Goal: Check status: Check status

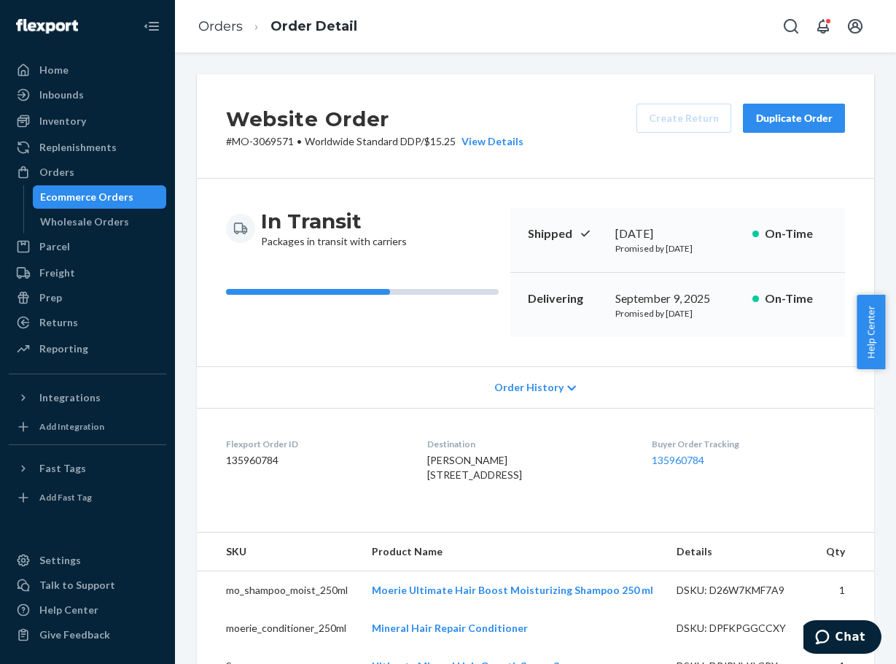
scroll to position [219, 0]
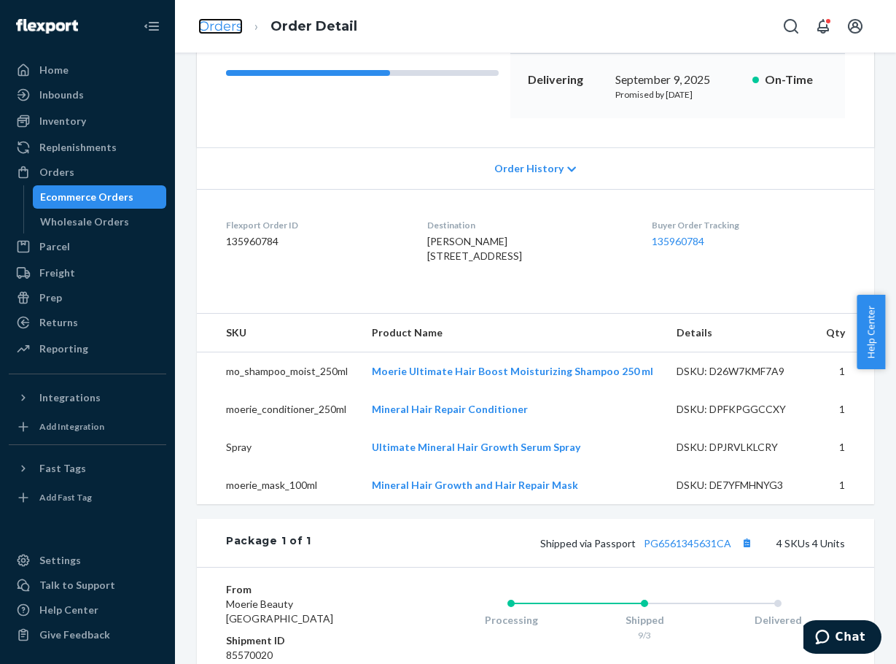
click at [222, 21] on link "Orders" at bounding box center [220, 26] width 44 height 16
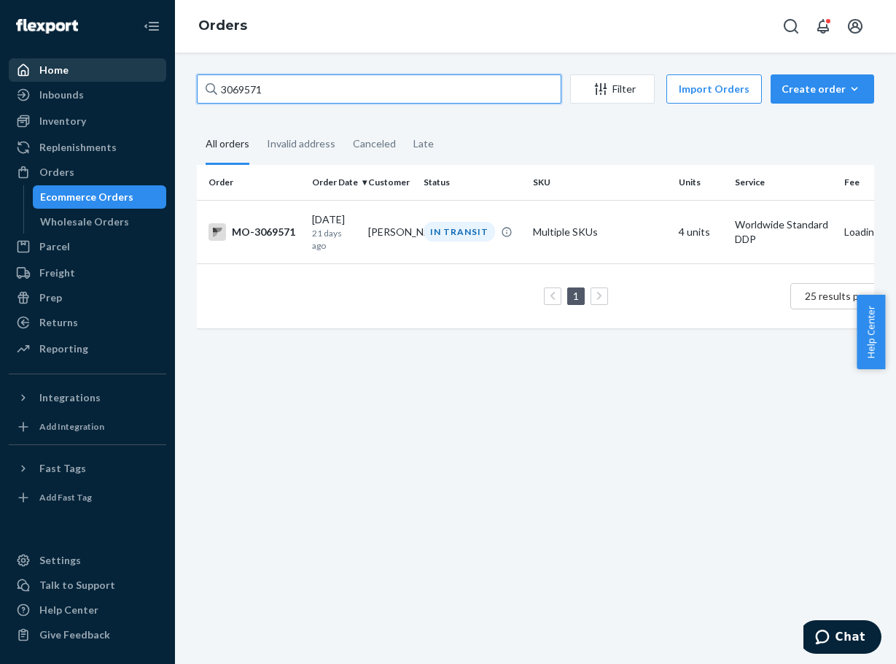
drag, startPoint x: 302, startPoint y: 88, endPoint x: 154, endPoint y: 77, distance: 148.5
click at [154, 77] on div "Home Inbounds Shipping Plans Problems Inventory Products Branded Packaging Repl…" at bounding box center [448, 332] width 896 height 664
paste input "164414"
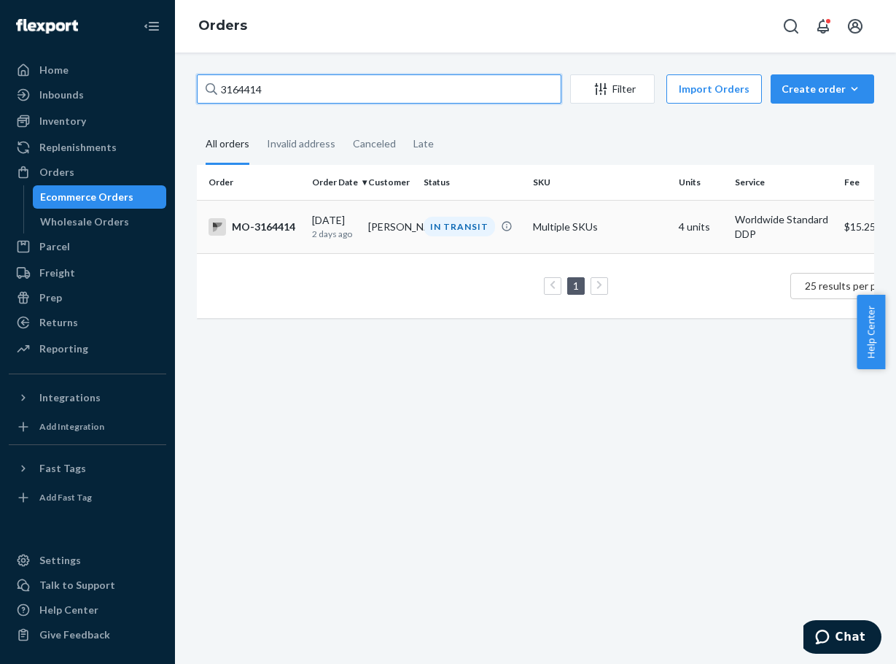
type input "3164414"
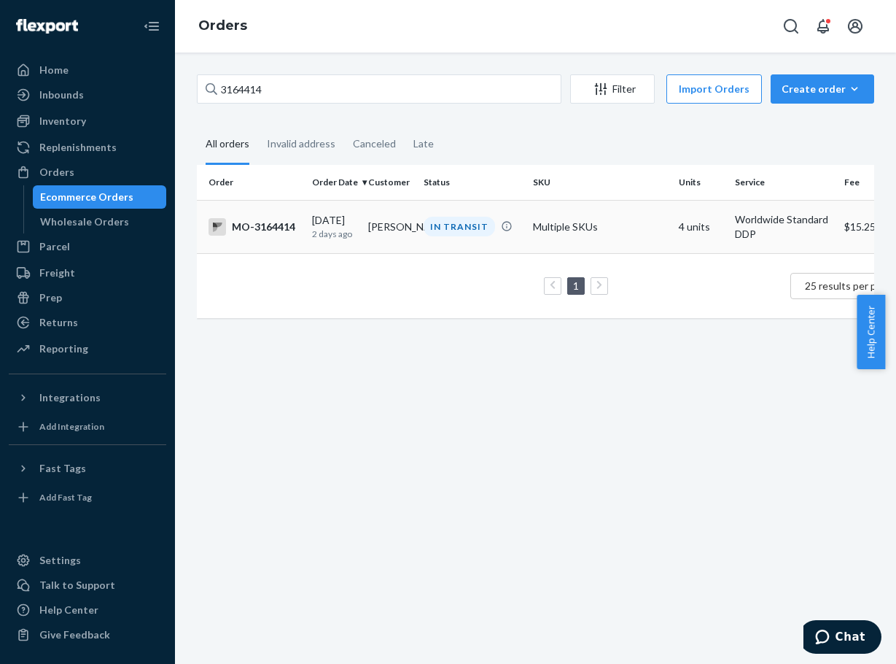
click at [354, 220] on div "[DATE] [DATE]" at bounding box center [334, 226] width 44 height 27
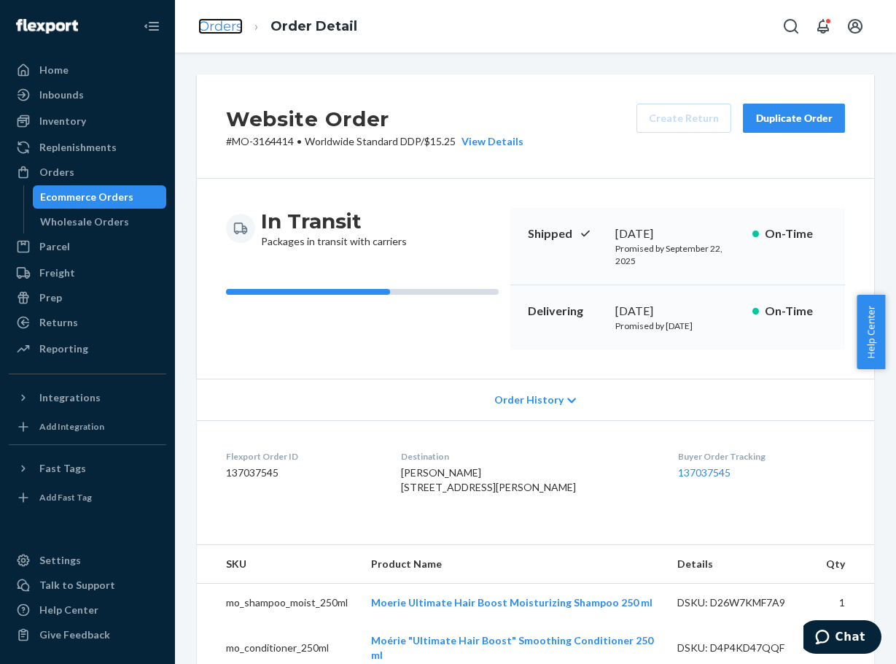
click at [232, 18] on link "Orders" at bounding box center [220, 26] width 44 height 16
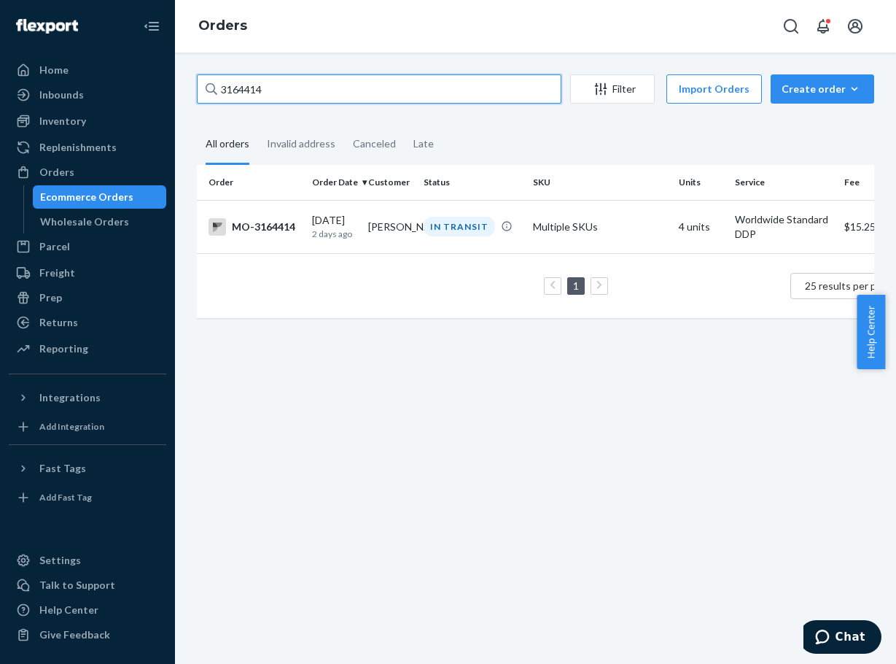
drag, startPoint x: 307, startPoint y: 96, endPoint x: 140, endPoint y: 82, distance: 167.5
click at [140, 82] on div "Home Inbounds Shipping Plans Problems Inventory Products Branded Packaging Repl…" at bounding box center [448, 332] width 896 height 664
paste input "2965817"
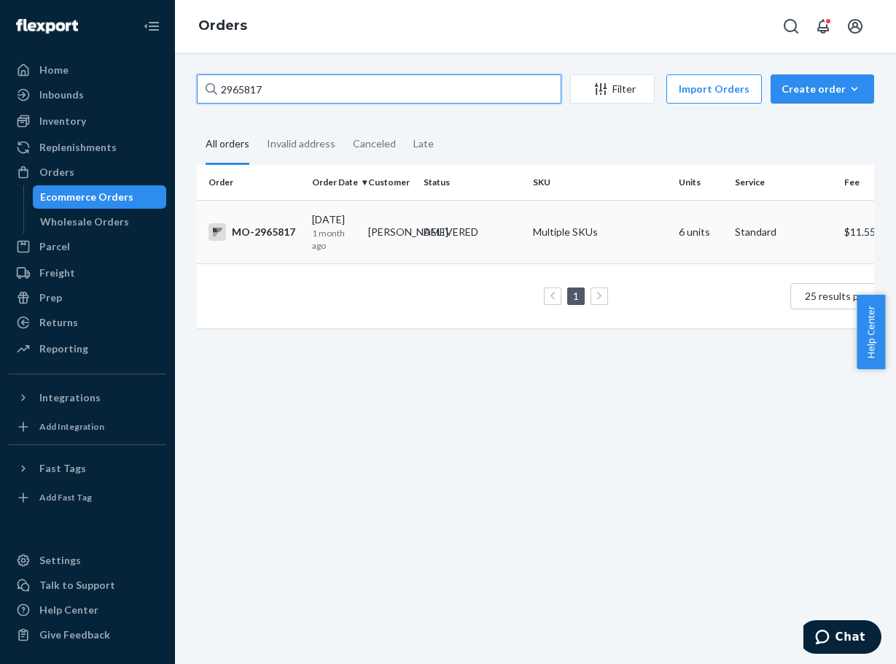
type input "2965817"
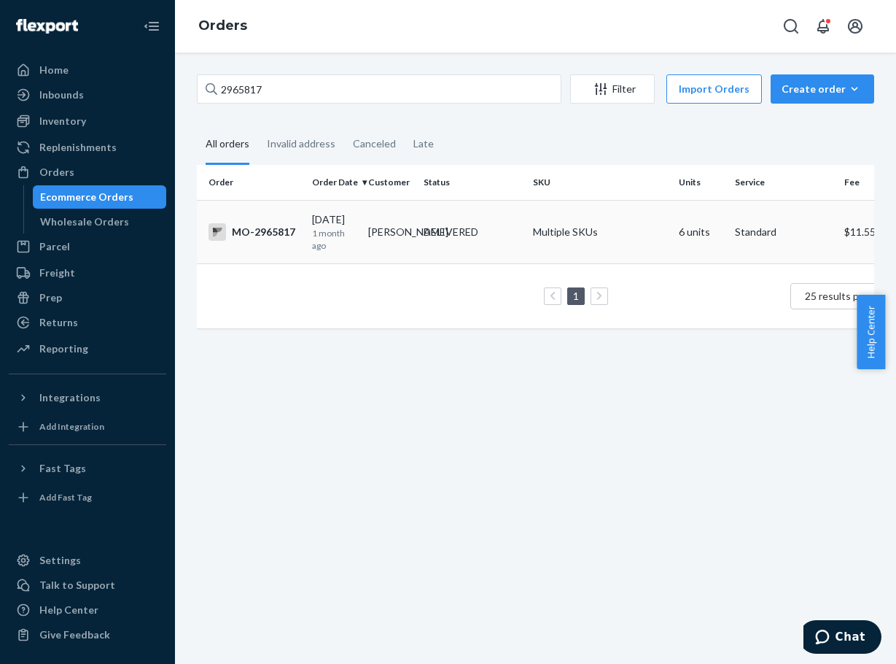
click at [423, 225] on div "DELIVERED" at bounding box center [473, 232] width 104 height 15
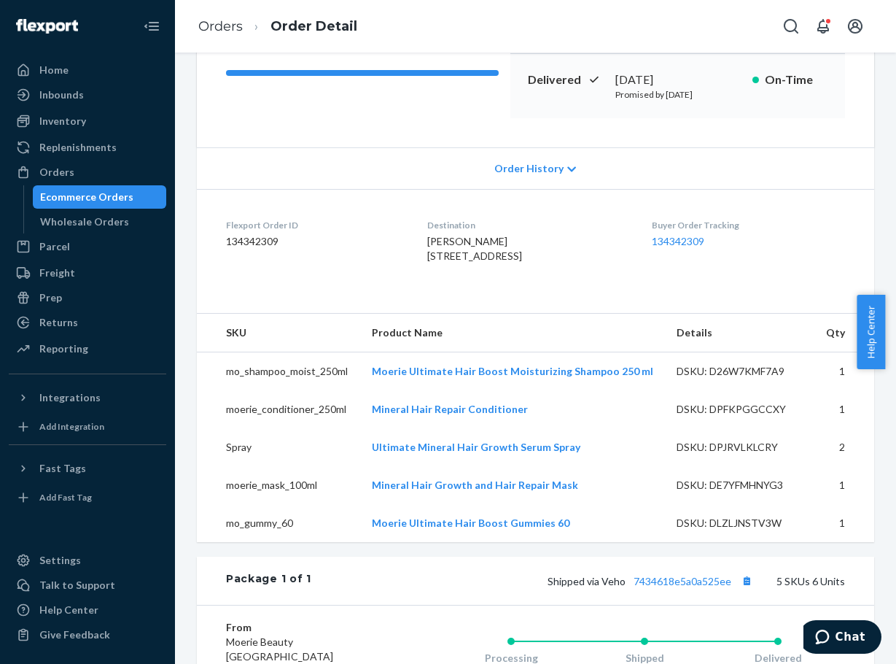
scroll to position [438, 0]
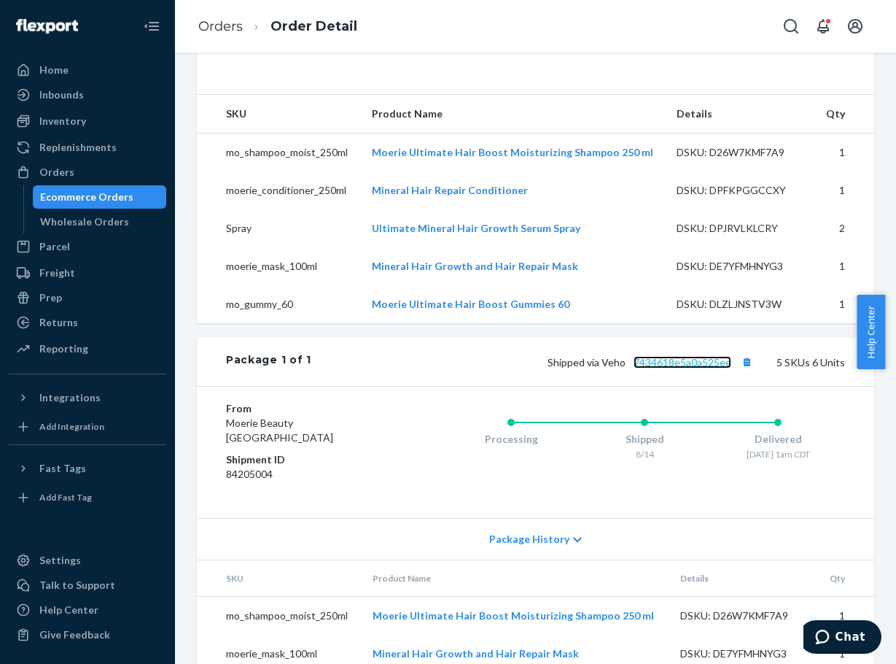
click at [711, 368] on link "7434618e5a0a525ee" at bounding box center [683, 362] width 98 height 12
click at [219, 16] on ol "Orders Order Detail" at bounding box center [278, 26] width 182 height 43
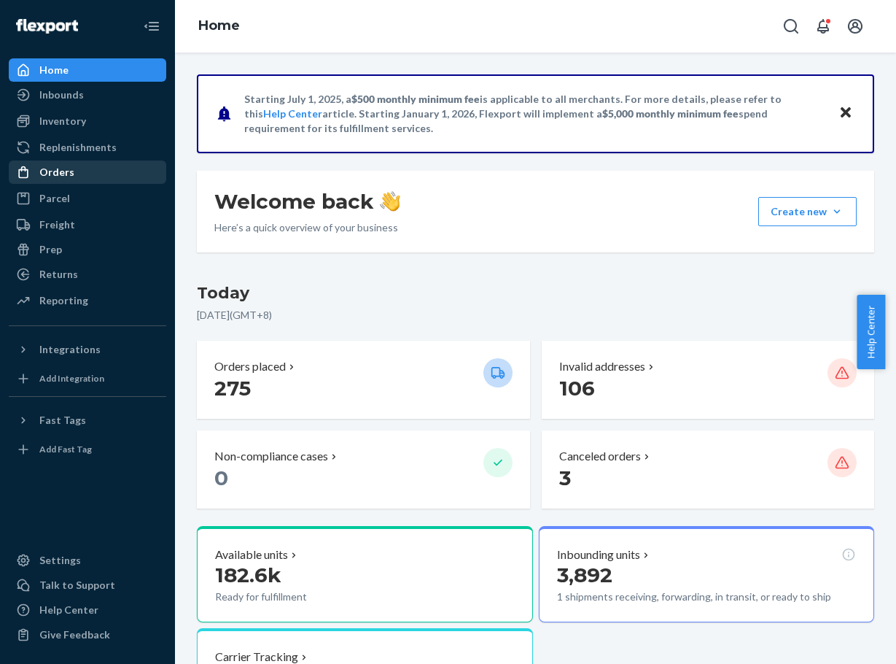
click at [52, 168] on div "Orders" at bounding box center [56, 172] width 35 height 15
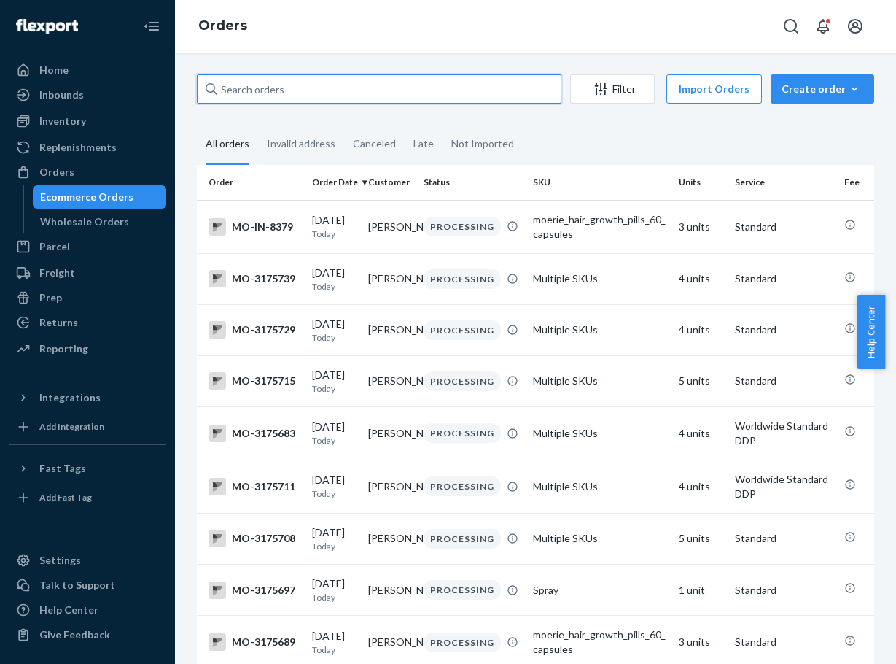
click at [303, 88] on input "text" at bounding box center [379, 88] width 365 height 29
paste input "3175251"
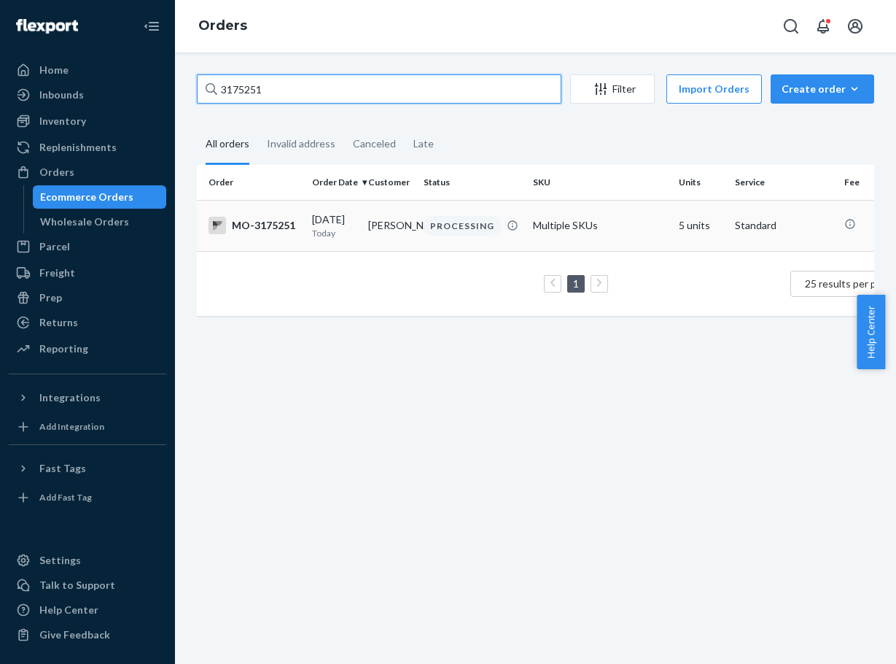
type input "3175251"
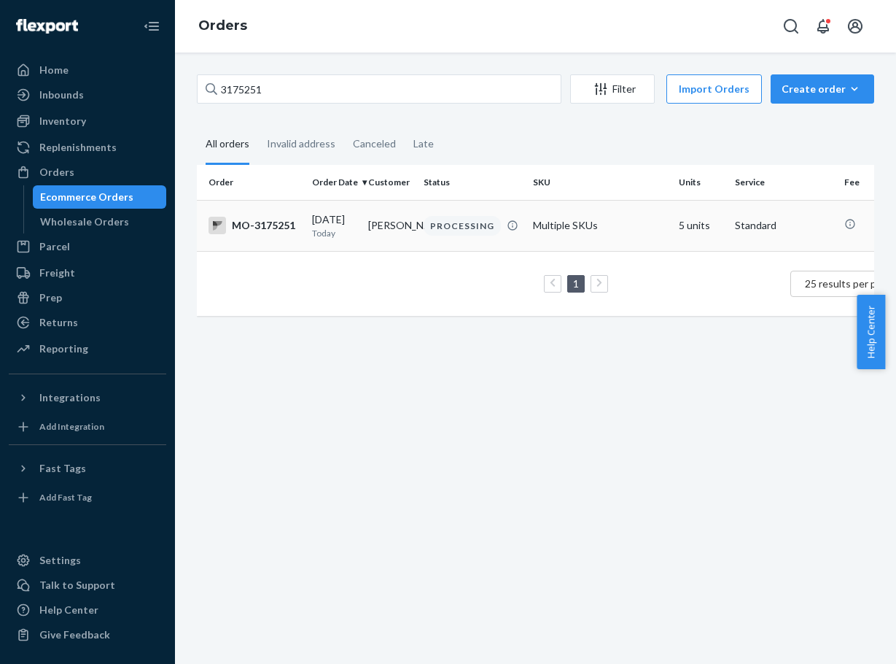
click at [397, 235] on td "[PERSON_NAME]" at bounding box center [390, 225] width 56 height 51
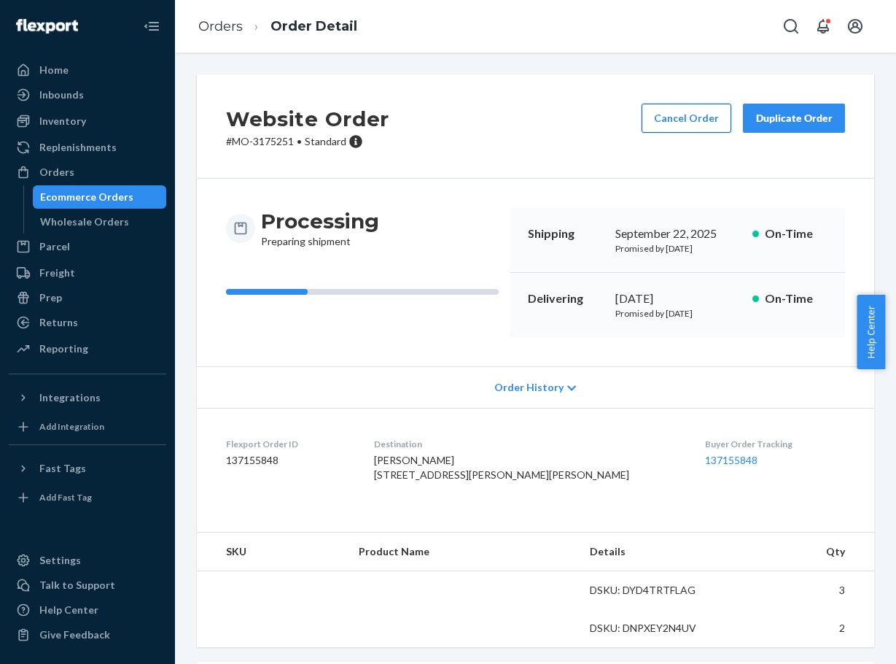
click at [688, 117] on button "Cancel Order" at bounding box center [687, 118] width 90 height 29
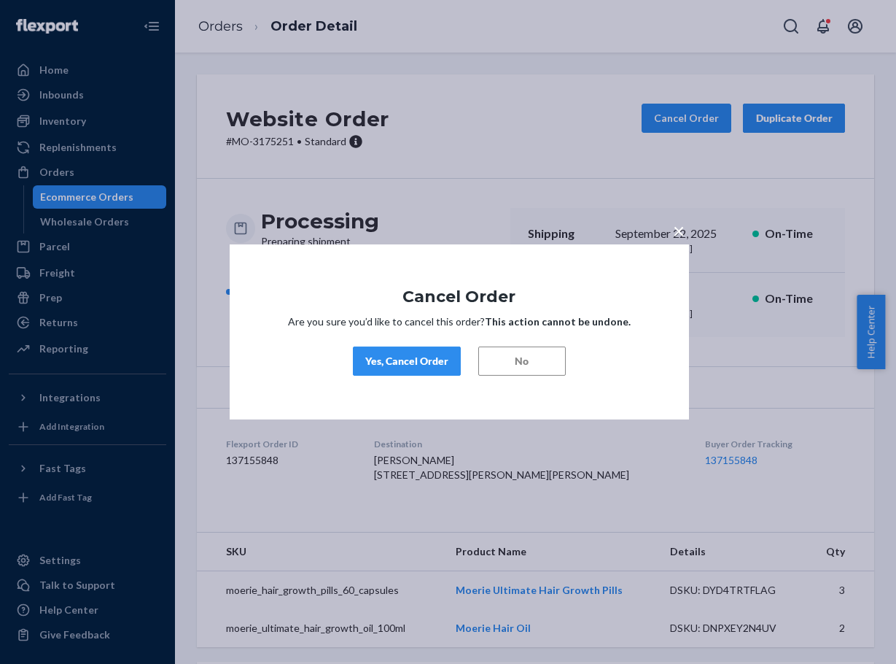
click at [412, 359] on div "Yes, Cancel Order" at bounding box center [406, 361] width 83 height 15
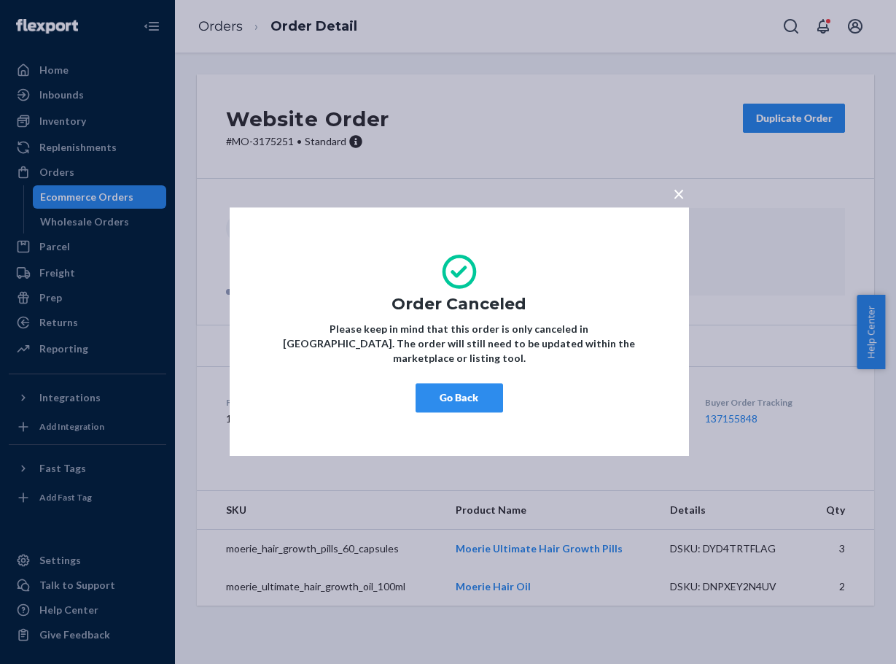
click at [452, 386] on button "Go Back" at bounding box center [460, 398] width 88 height 29
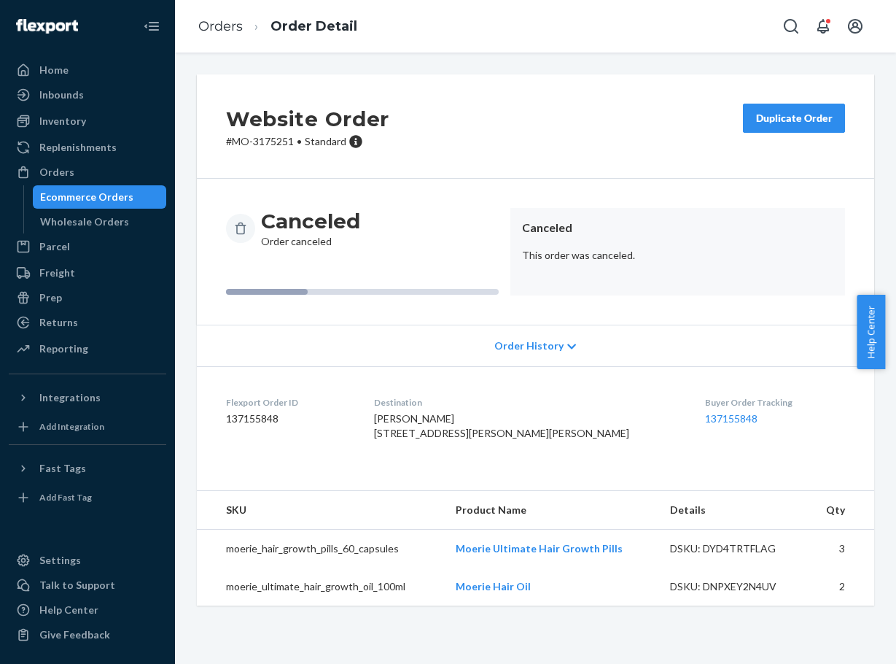
click at [259, 17] on li "Order Detail" at bounding box center [300, 27] width 114 height 20
click at [272, 5] on ol "Orders Order Detail" at bounding box center [278, 26] width 182 height 43
click at [206, 29] on link "Orders" at bounding box center [220, 26] width 44 height 16
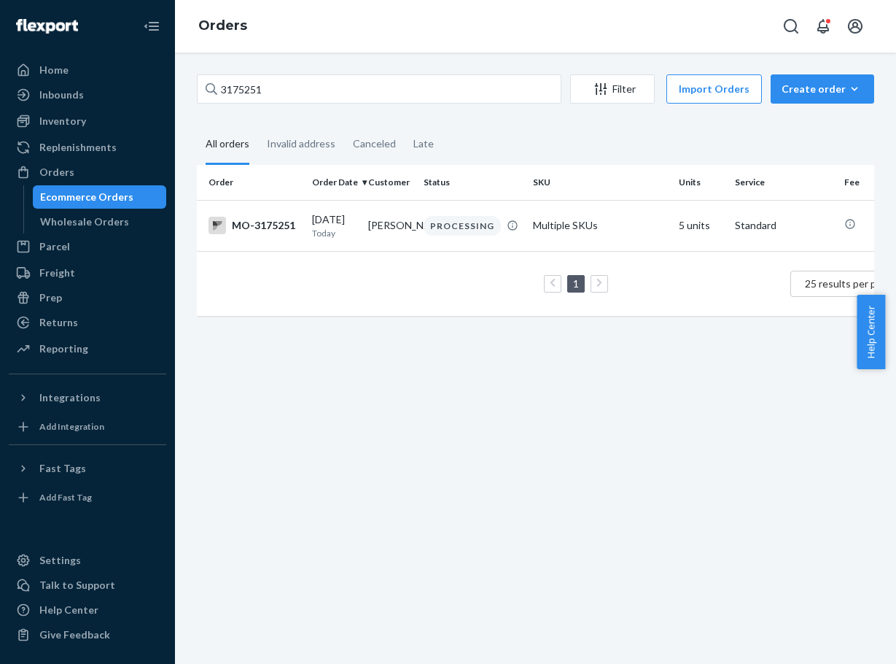
click at [303, 12] on div "Orders" at bounding box center [535, 26] width 721 height 53
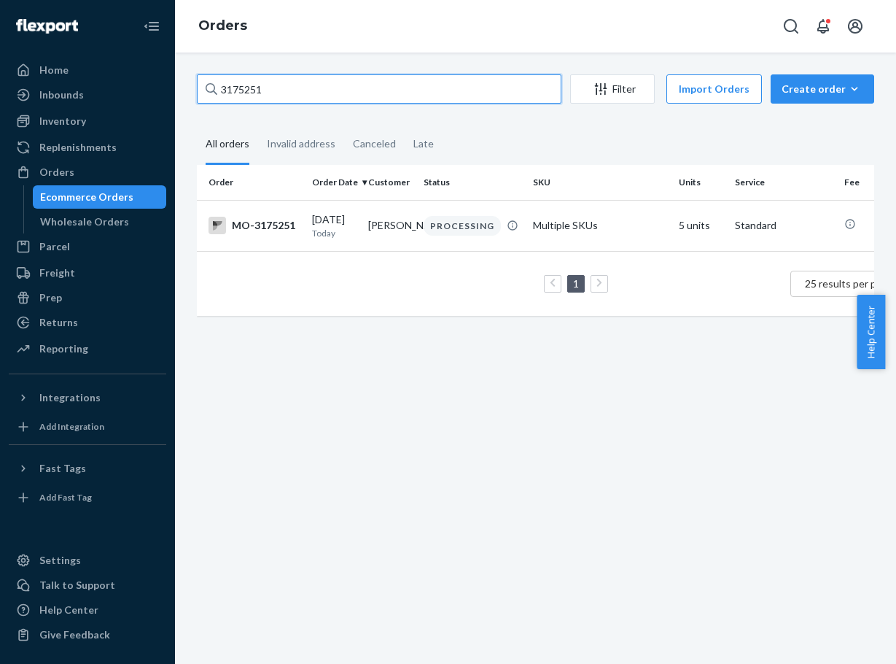
drag, startPoint x: 282, startPoint y: 90, endPoint x: 167, endPoint y: 96, distance: 115.3
click at [167, 96] on div "Home Inbounds Shipping Plans Problems Inventory Products Branded Packaging Repl…" at bounding box center [448, 332] width 896 height 664
paste input "2809194"
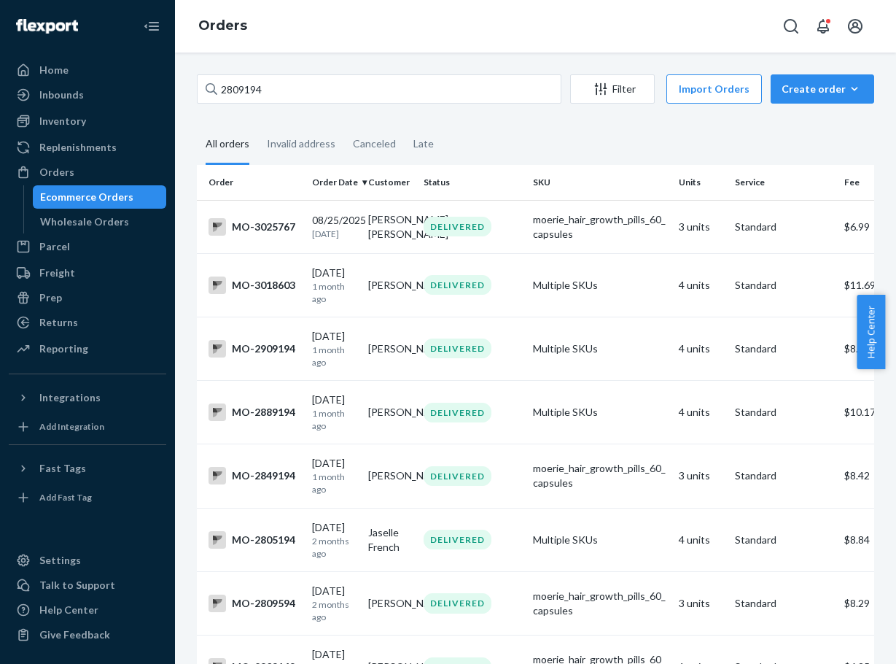
click at [302, 10] on div "Orders" at bounding box center [535, 26] width 721 height 53
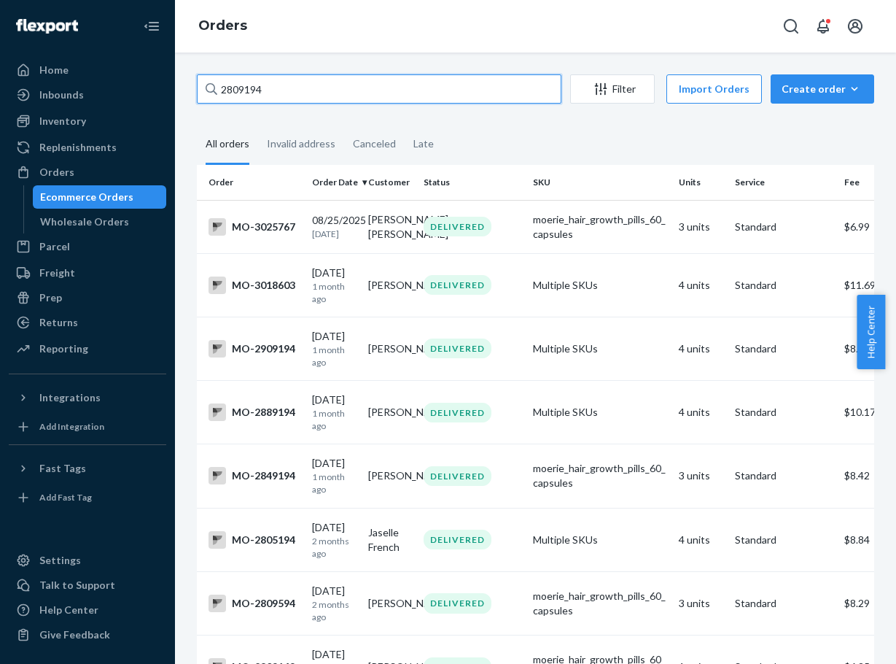
drag, startPoint x: 291, startPoint y: 93, endPoint x: 190, endPoint y: 95, distance: 101.4
paste input "095"
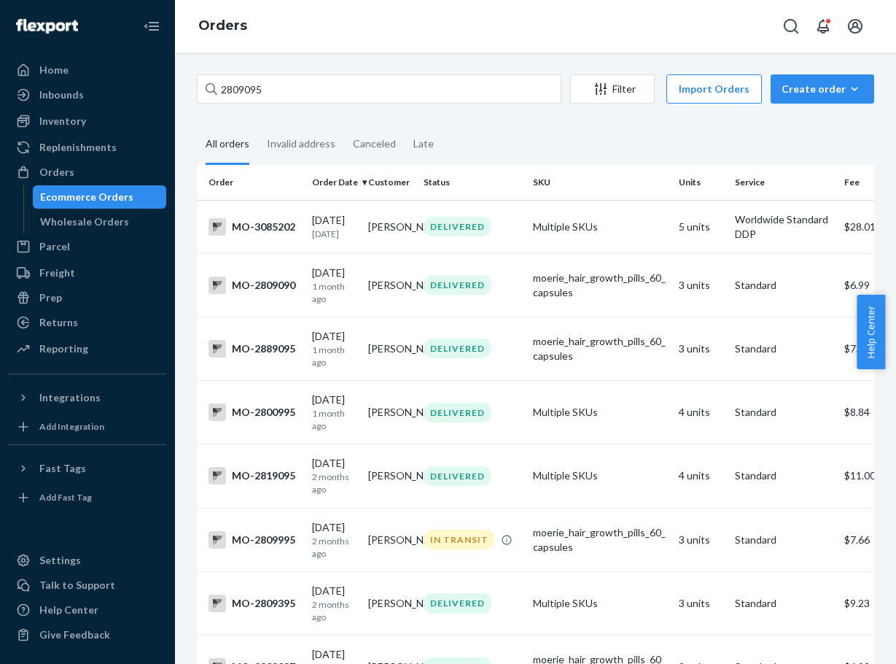
click at [303, 12] on div "Orders" at bounding box center [535, 26] width 721 height 53
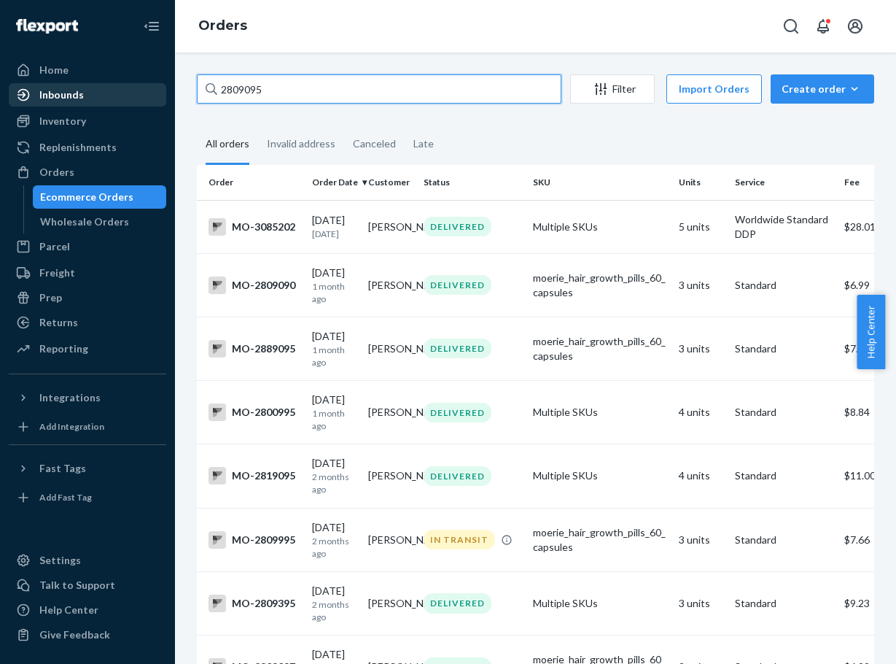
drag, startPoint x: 343, startPoint y: 90, endPoint x: 96, endPoint y: 91, distance: 247.9
click at [96, 91] on div "Home Inbounds Shipping Plans Problems Inventory Products Branded Packaging Repl…" at bounding box center [448, 332] width 896 height 664
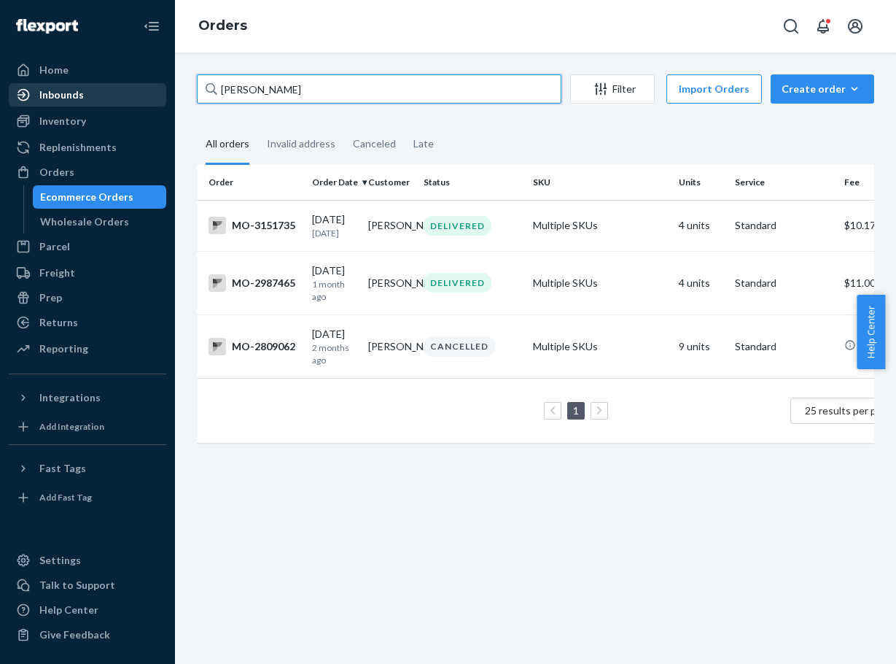
type input "[PERSON_NAME]"
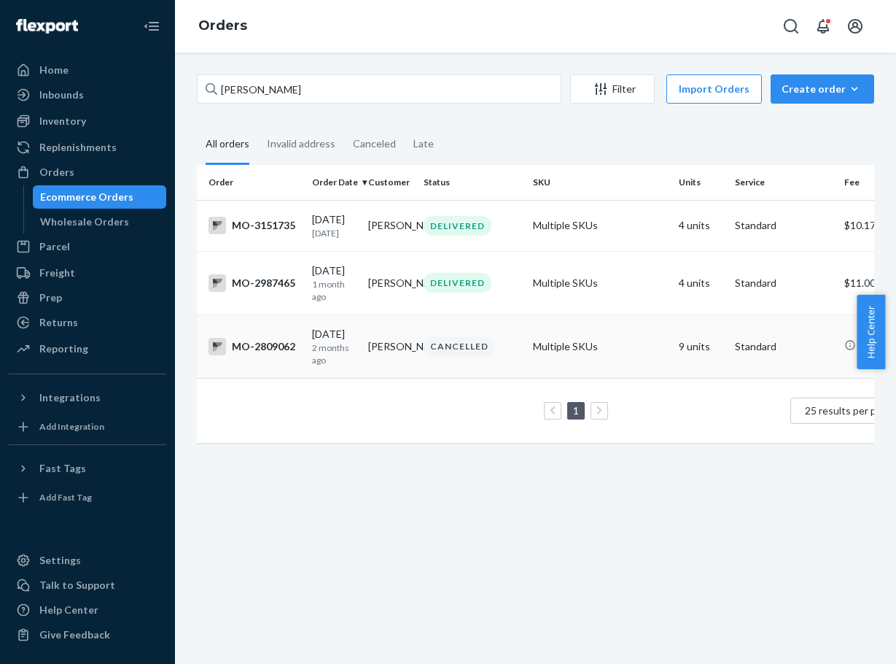
click at [377, 363] on td "[PERSON_NAME]" at bounding box center [390, 345] width 56 height 63
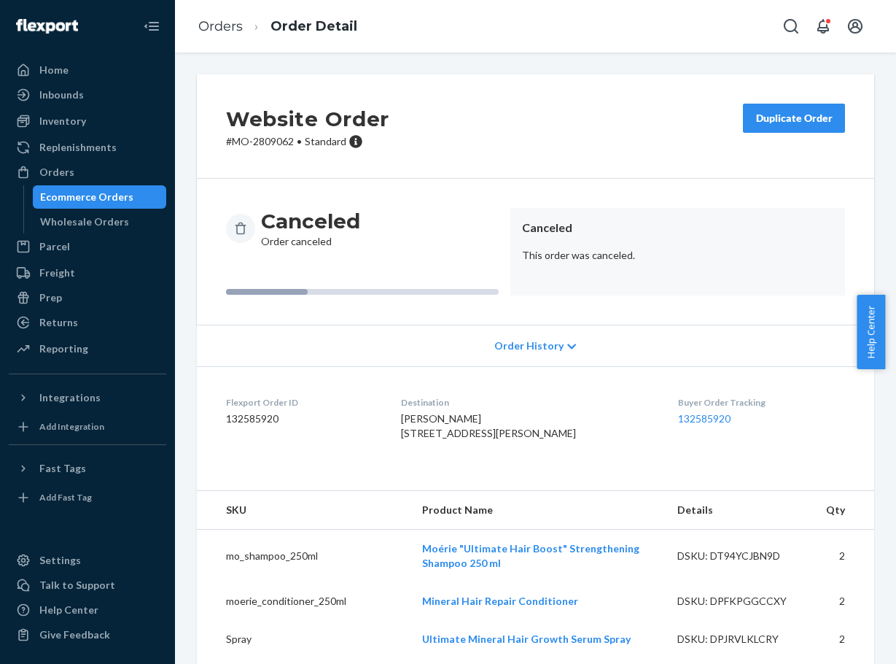
click at [258, 5] on ol "Orders Order Detail" at bounding box center [278, 26] width 182 height 43
click at [220, 26] on link "Orders" at bounding box center [220, 26] width 44 height 16
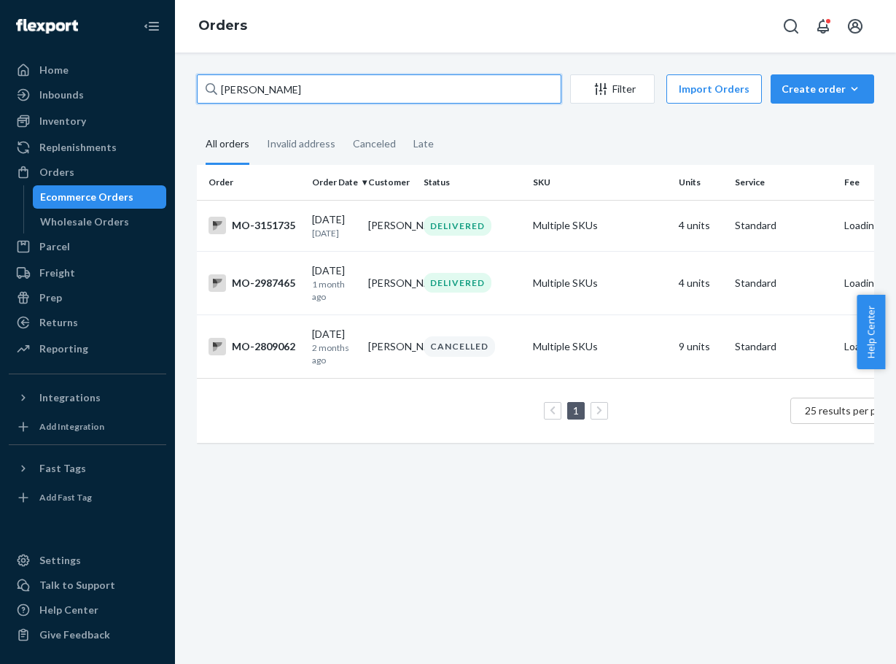
drag, startPoint x: 287, startPoint y: 89, endPoint x: 178, endPoint y: 88, distance: 108.7
click at [178, 88] on div "[PERSON_NAME] Filter Import Orders Create order Ecommerce order Removal order A…" at bounding box center [535, 358] width 721 height 611
paste input "3174038"
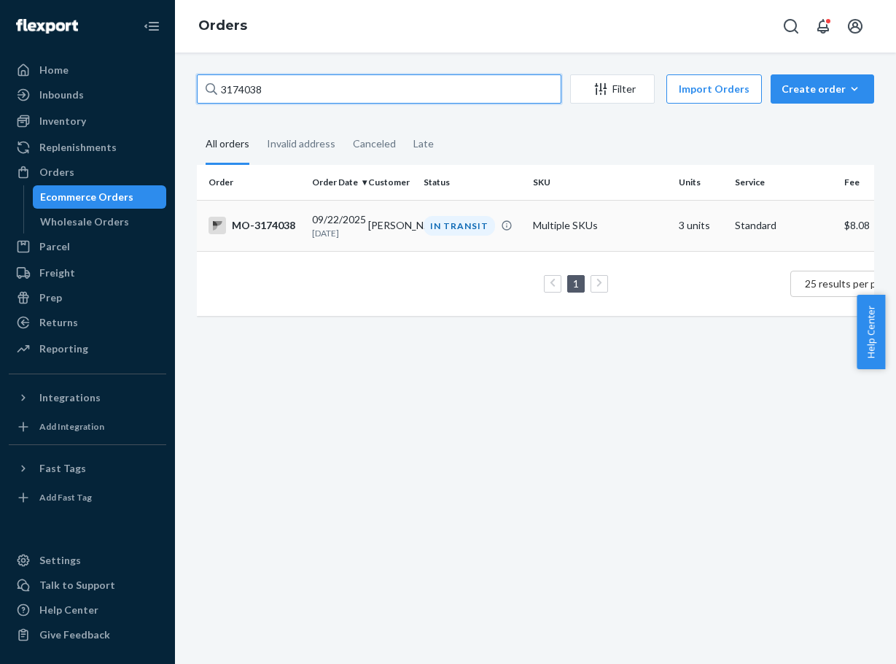
type input "3174038"
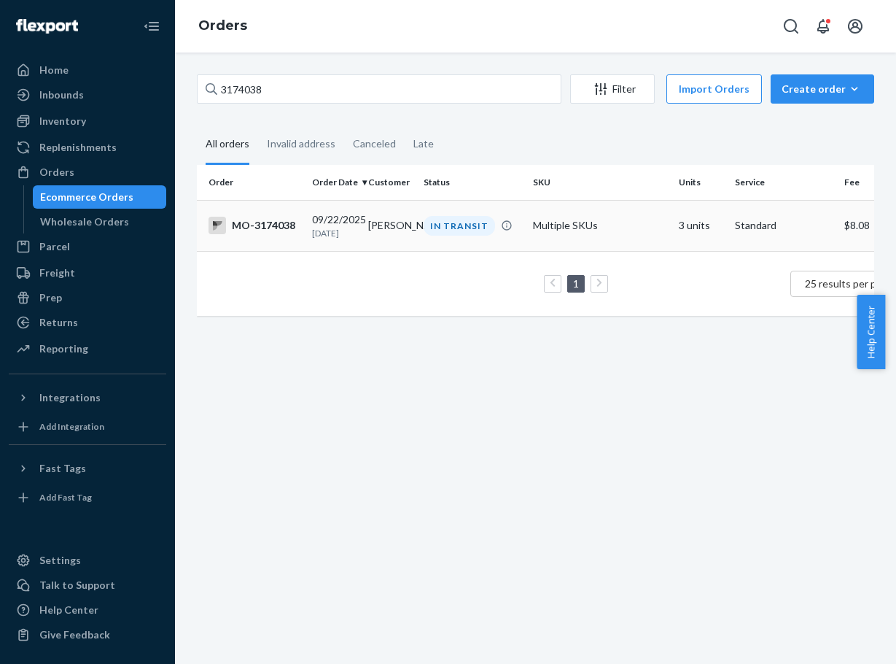
click at [445, 225] on div "IN TRANSIT" at bounding box center [459, 226] width 71 height 20
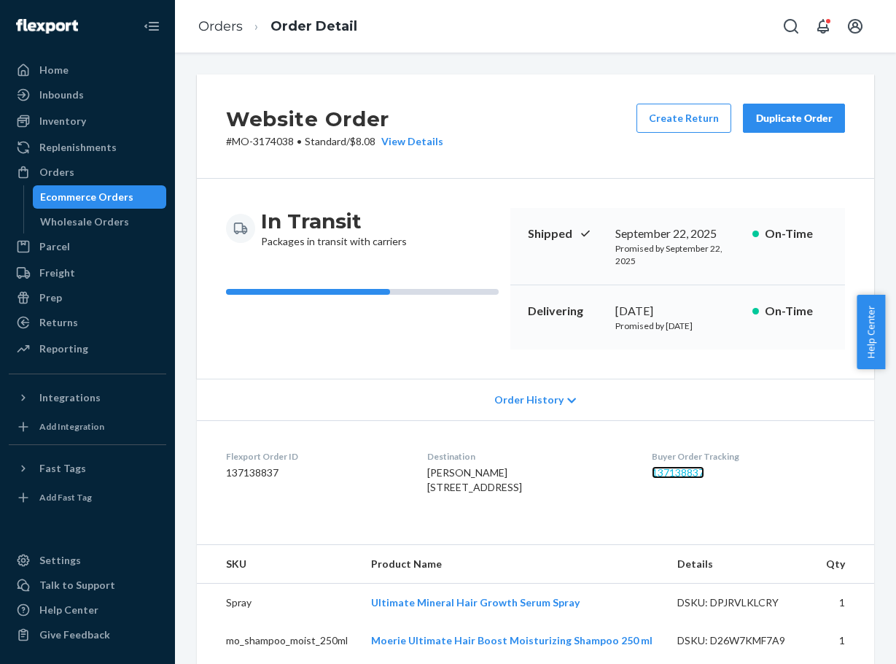
click at [691, 469] on link "137138837" at bounding box center [678, 472] width 53 height 12
click at [217, 23] on link "Orders" at bounding box center [220, 26] width 44 height 16
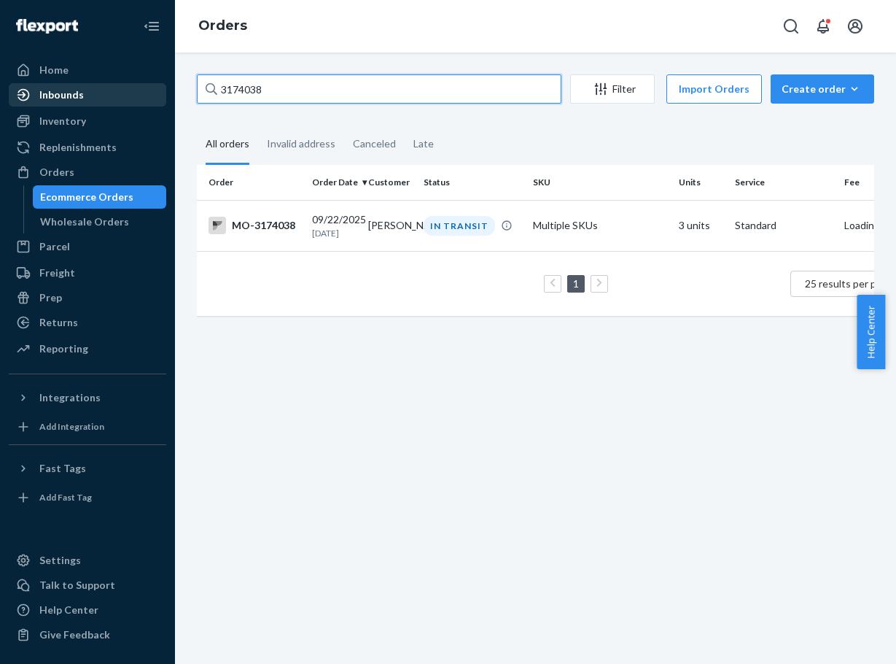
drag, startPoint x: 312, startPoint y: 89, endPoint x: 162, endPoint y: 84, distance: 150.3
click at [162, 84] on div "Home Inbounds Shipping Plans Problems Inventory Products Branded Packaging Repl…" at bounding box center [448, 332] width 896 height 664
paste input "2927142"
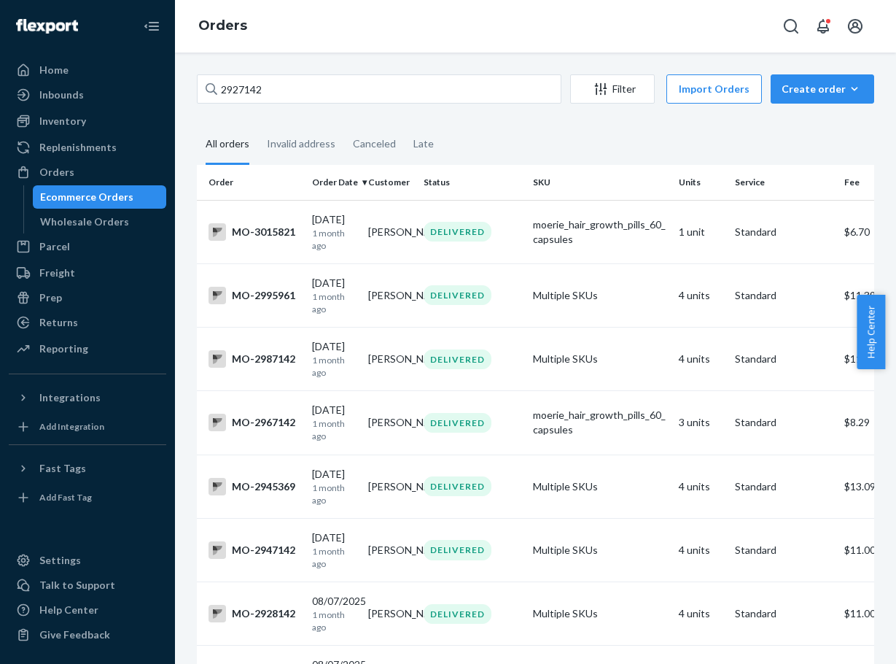
click at [331, 10] on div "Orders" at bounding box center [535, 26] width 721 height 53
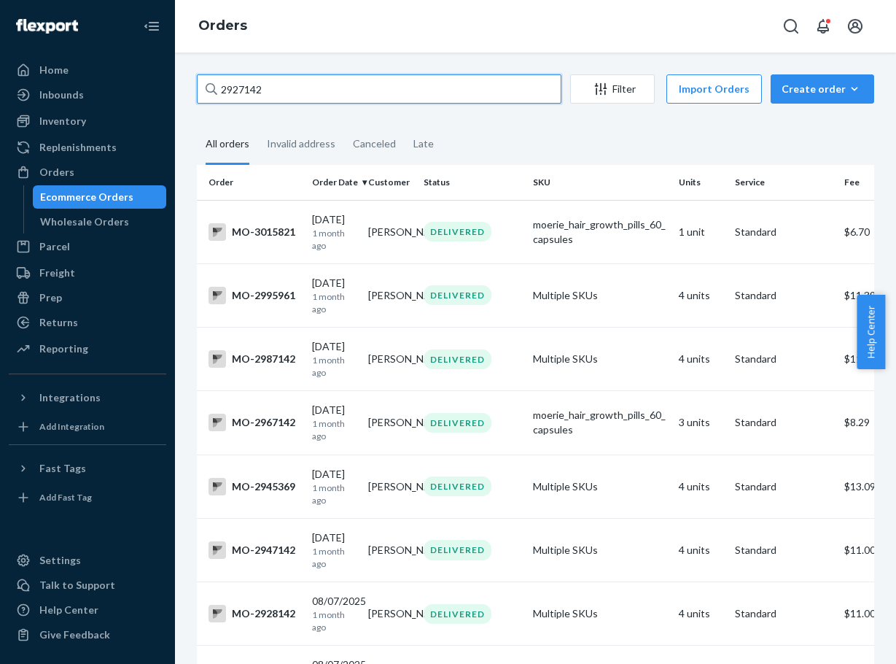
drag, startPoint x: 351, startPoint y: 97, endPoint x: 167, endPoint y: 77, distance: 185.6
click at [167, 77] on div "Home Inbounds Shipping Plans Problems Inventory Products Branded Packaging Repl…" at bounding box center [448, 332] width 896 height 664
paste input "[PERSON_NAME]"
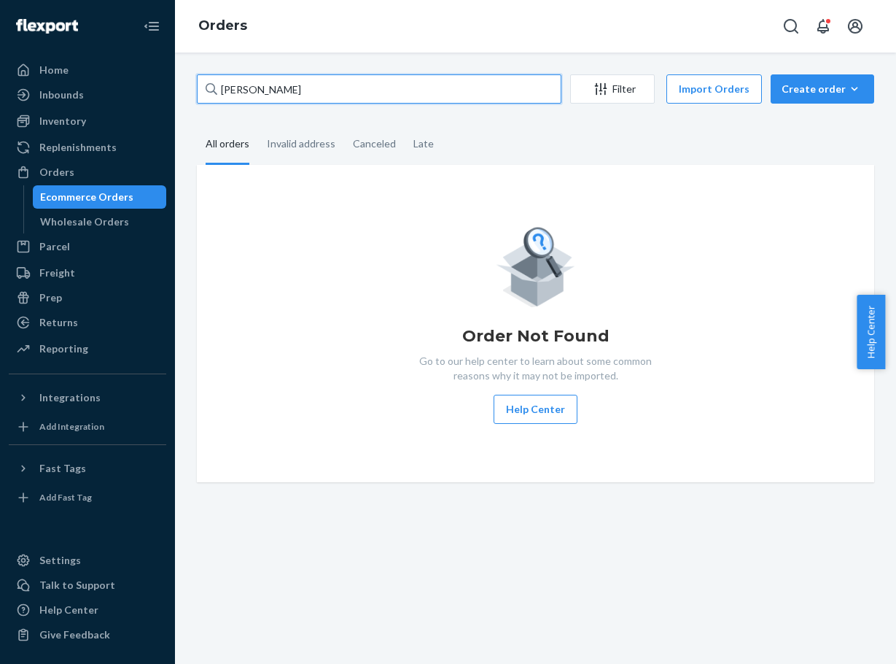
type input "[PERSON_NAME]"
